Goal: Information Seeking & Learning: Learn about a topic

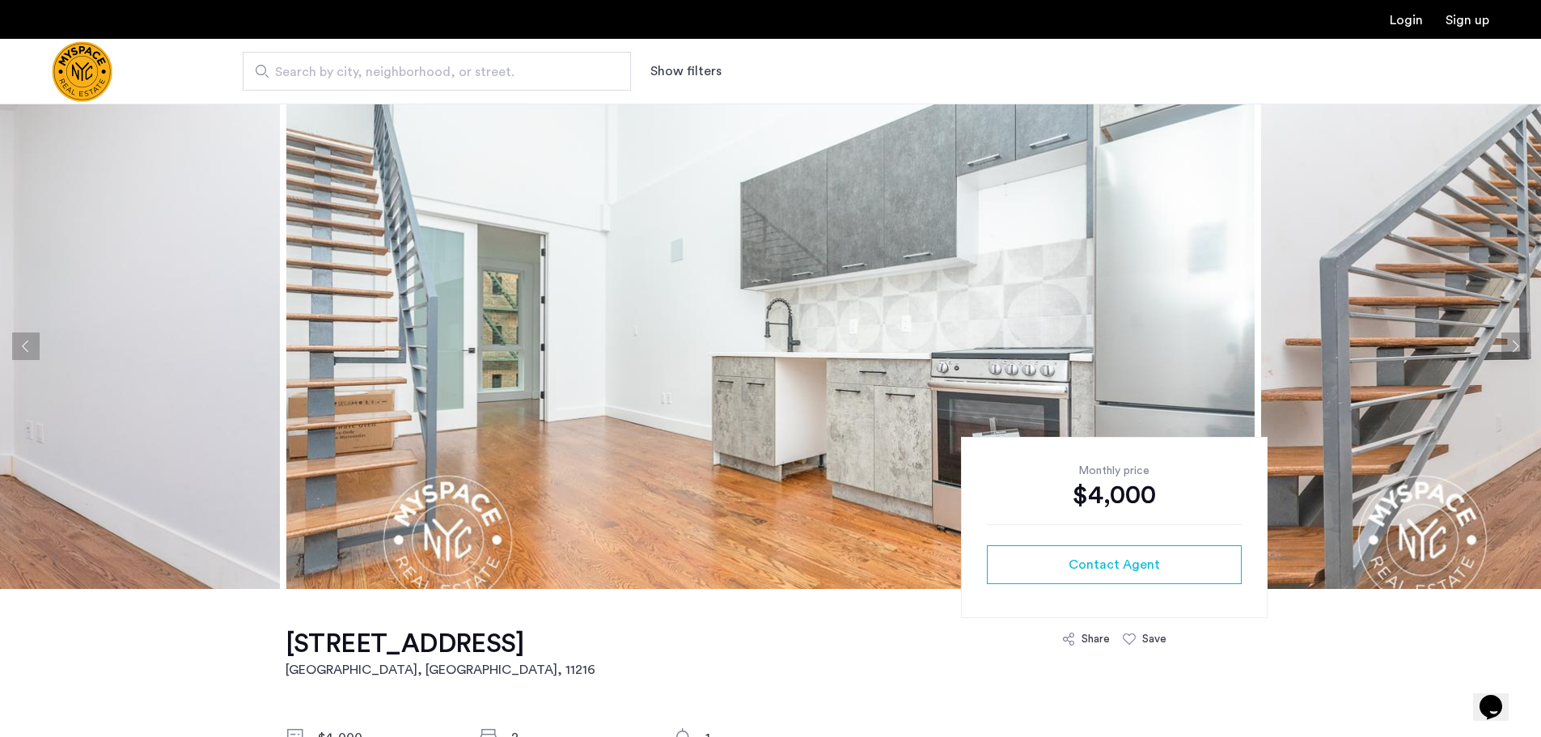
click at [1514, 345] on button "Next apartment" at bounding box center [1515, 346] width 28 height 28
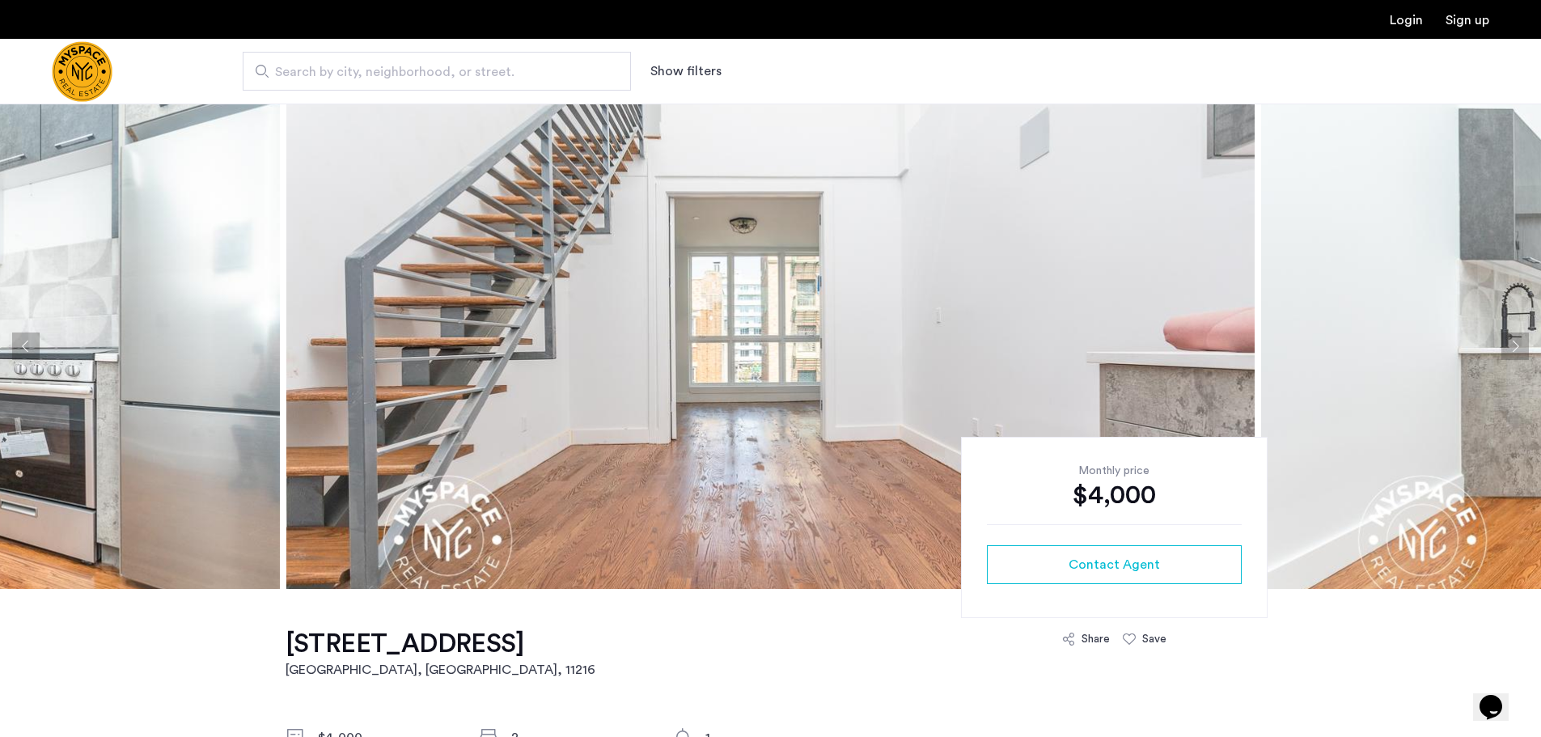
click at [1514, 345] on button "Next apartment" at bounding box center [1515, 346] width 28 height 28
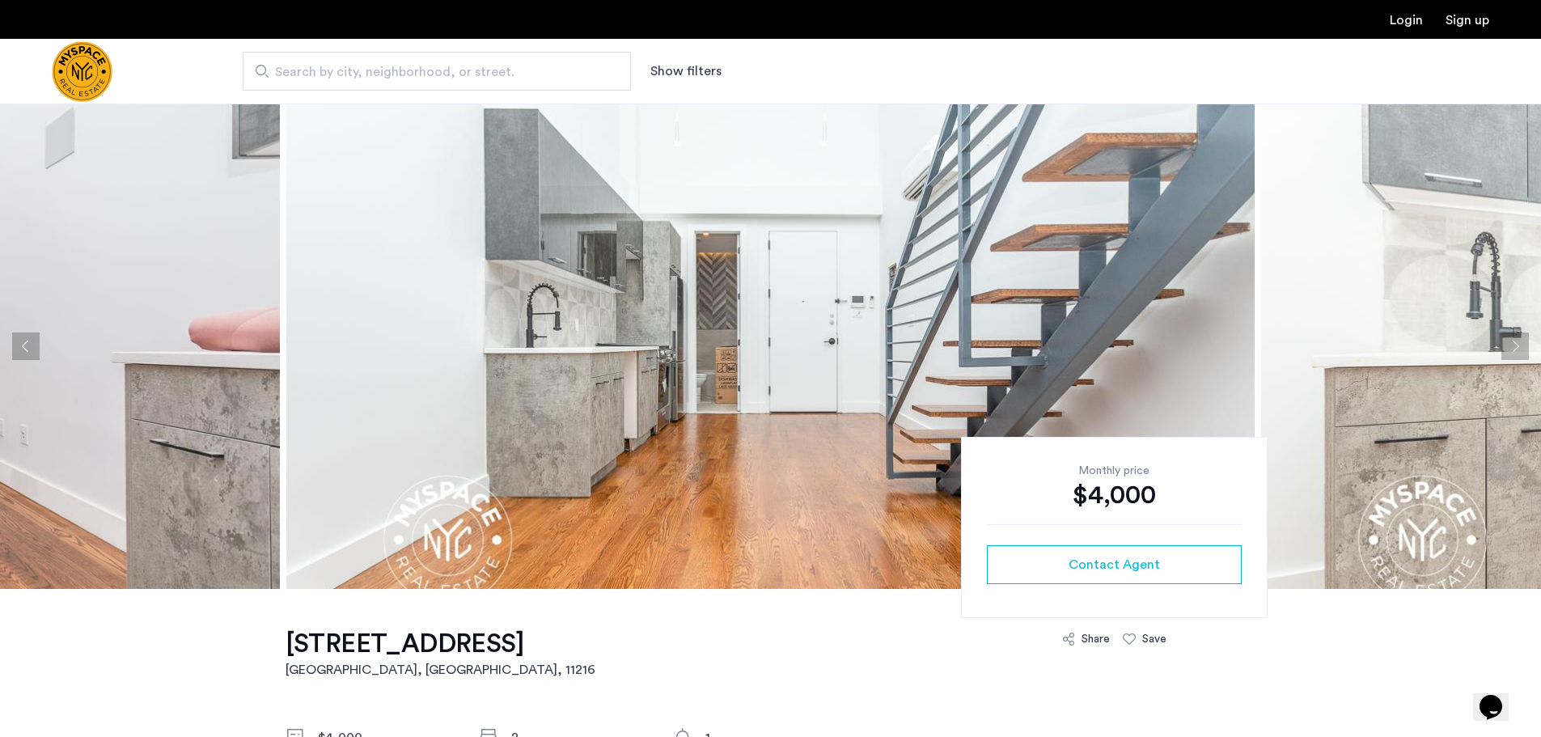
click at [1514, 345] on button "Next apartment" at bounding box center [1515, 346] width 28 height 28
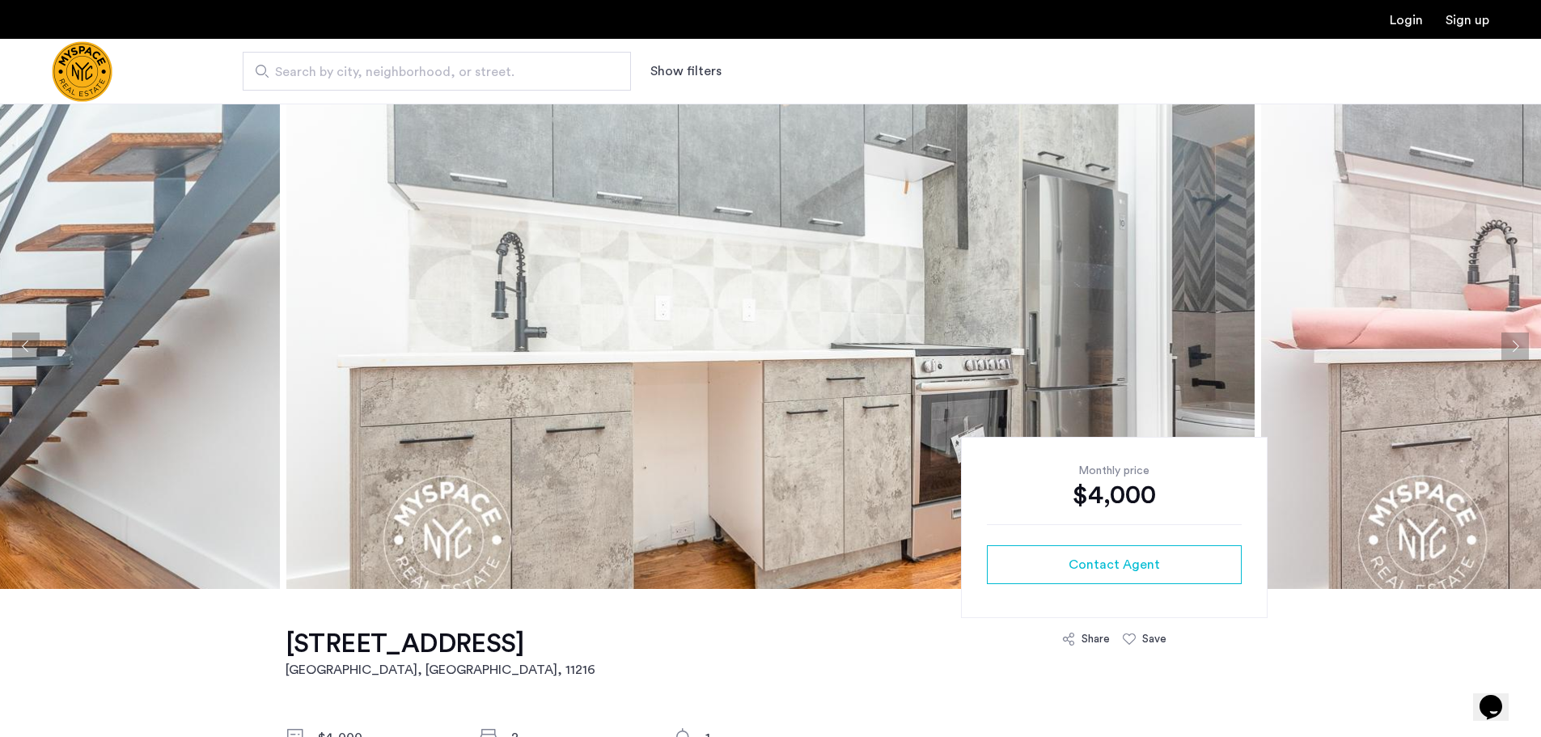
click at [1514, 345] on button "Next apartment" at bounding box center [1515, 346] width 28 height 28
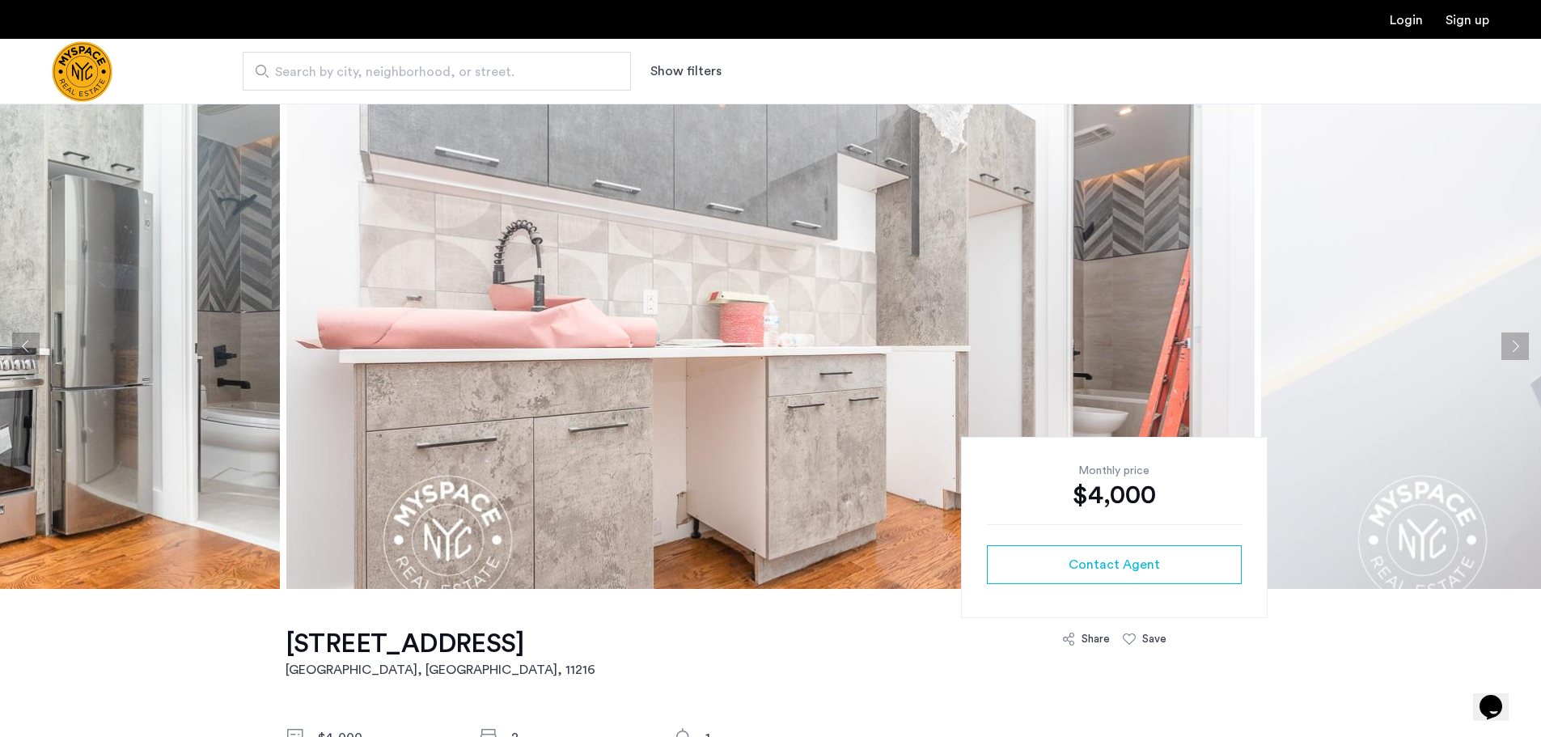
click at [1514, 345] on button "Next apartment" at bounding box center [1515, 346] width 28 height 28
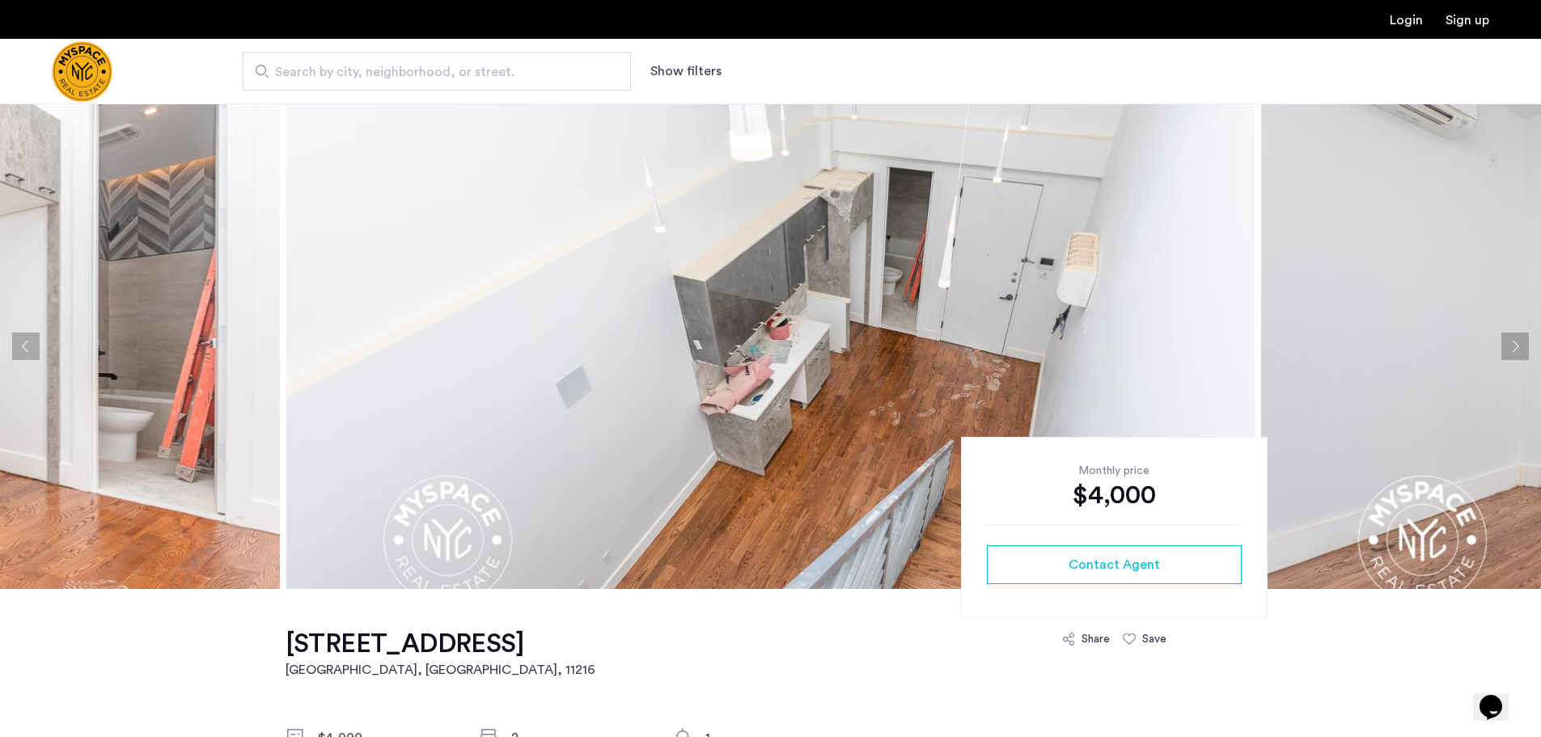
click at [1514, 345] on button "Next apartment" at bounding box center [1515, 346] width 28 height 28
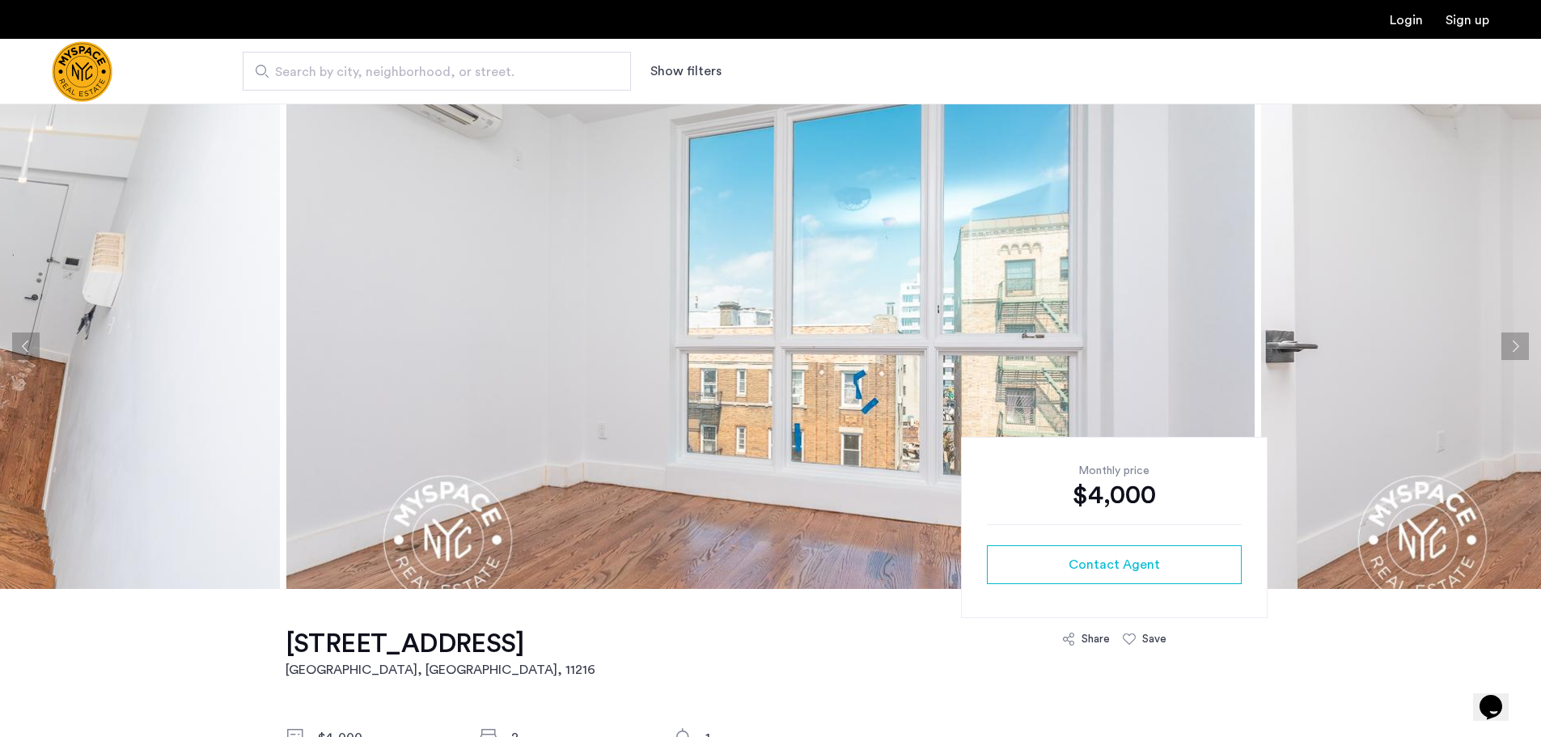
click at [1514, 345] on button "Next apartment" at bounding box center [1515, 346] width 28 height 28
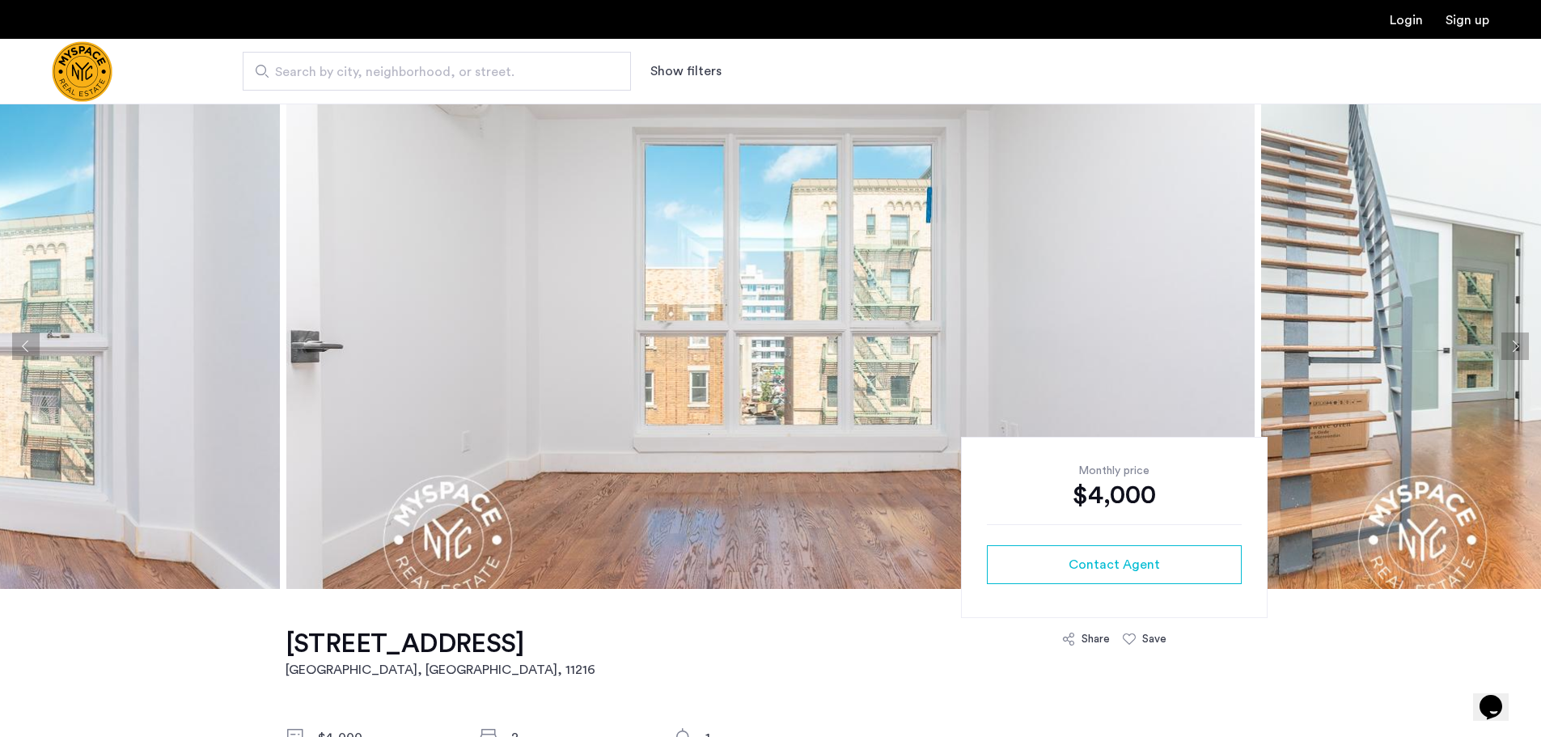
click at [1514, 346] on button "Next apartment" at bounding box center [1515, 346] width 28 height 28
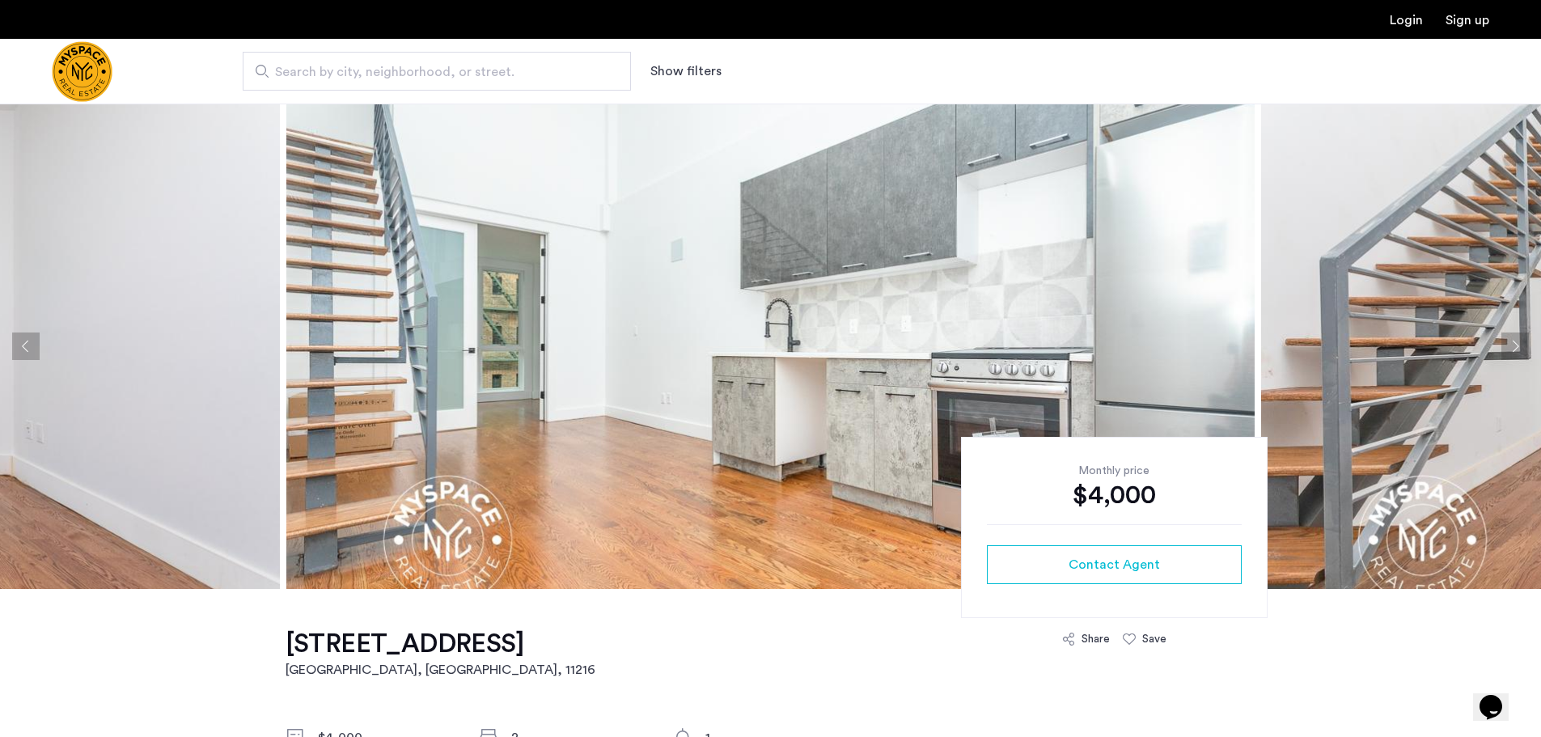
click at [1514, 346] on button "Next apartment" at bounding box center [1515, 346] width 28 height 28
